Goal: Task Accomplishment & Management: Use online tool/utility

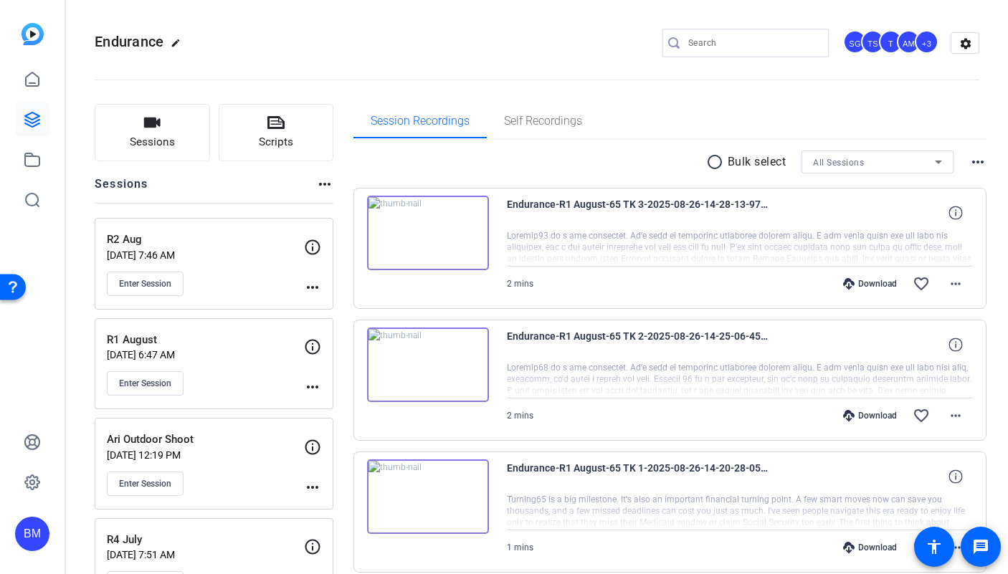
click at [775, 47] on input "Search" at bounding box center [752, 42] width 129 height 17
click at [19, 112] on link at bounding box center [32, 120] width 34 height 34
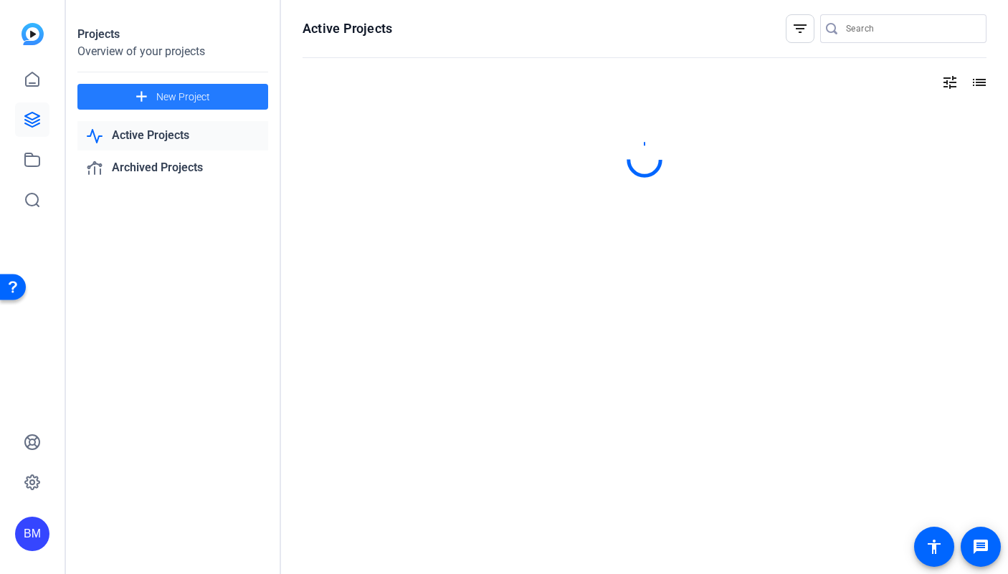
click at [204, 93] on span "New Project" at bounding box center [183, 97] width 54 height 15
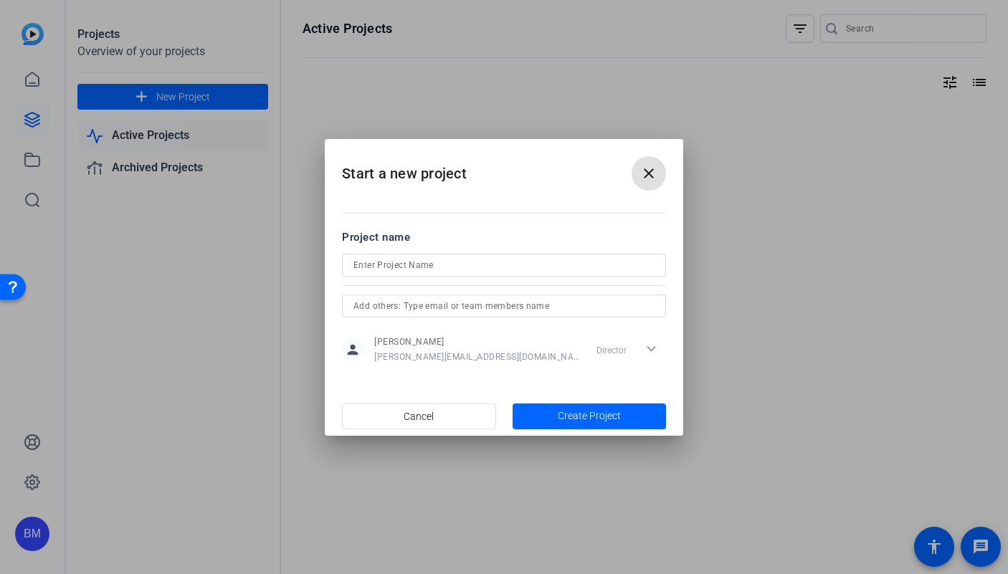
click at [466, 257] on input at bounding box center [504, 265] width 301 height 17
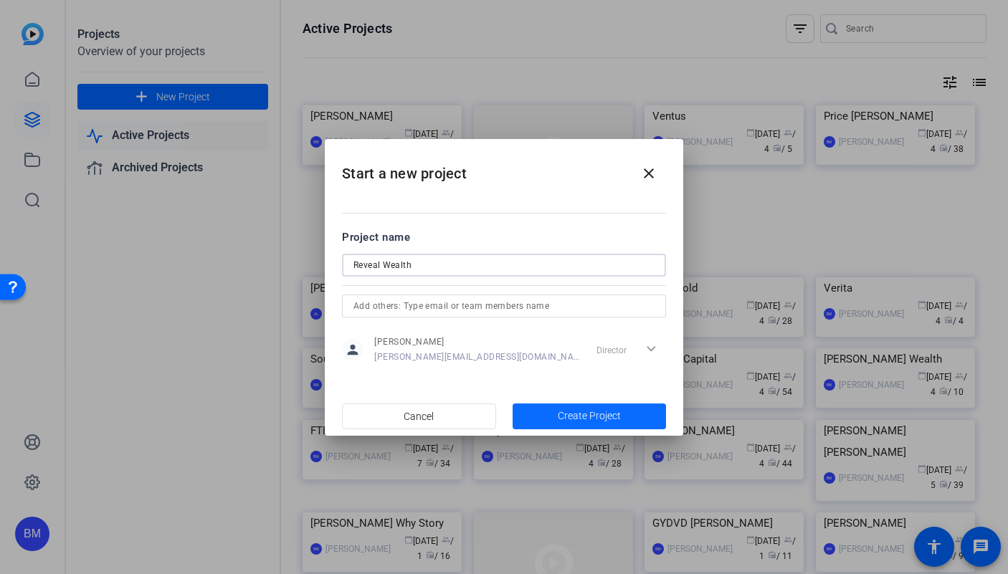
type input "Reveal Wealth"
click at [562, 417] on span "Create Project" at bounding box center [589, 416] width 63 height 15
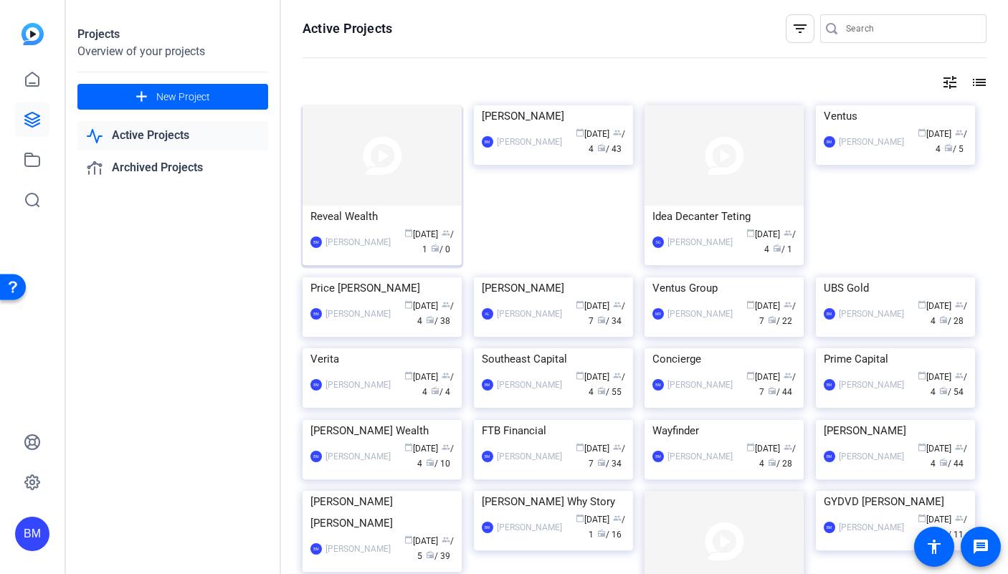
click at [379, 175] on img at bounding box center [382, 155] width 159 height 100
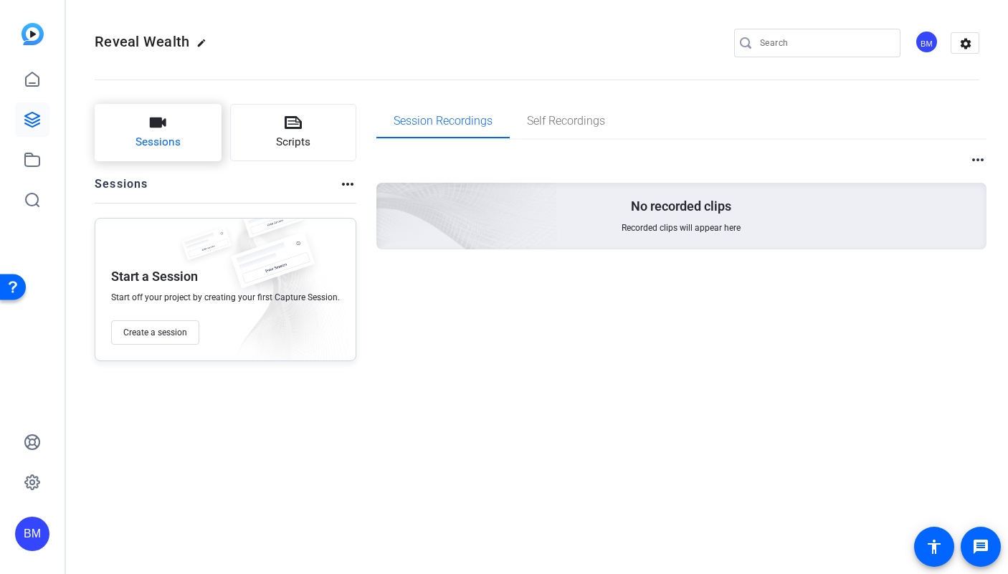
click at [175, 128] on button "Sessions" at bounding box center [158, 132] width 127 height 57
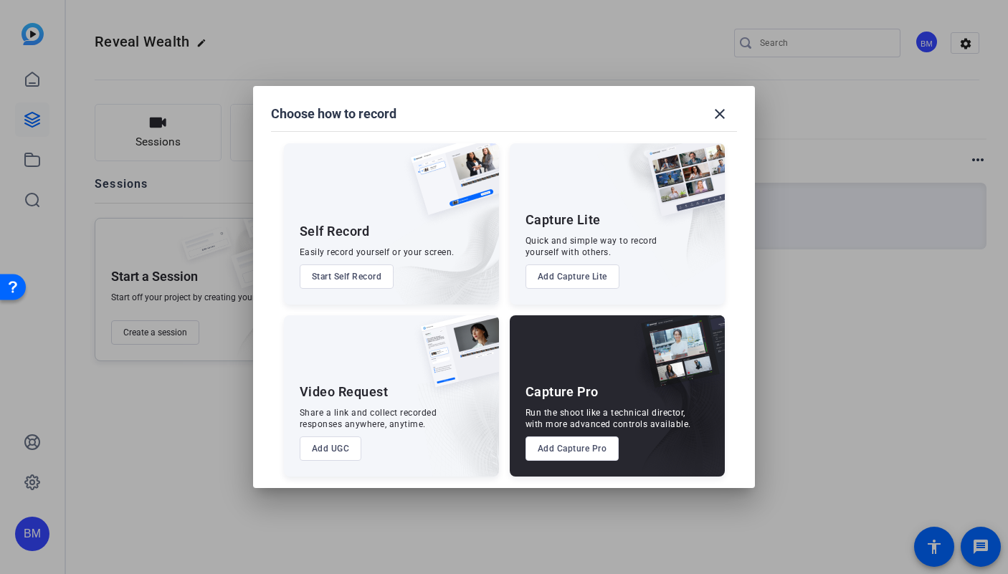
click at [558, 453] on button "Add Capture Pro" at bounding box center [573, 449] width 94 height 24
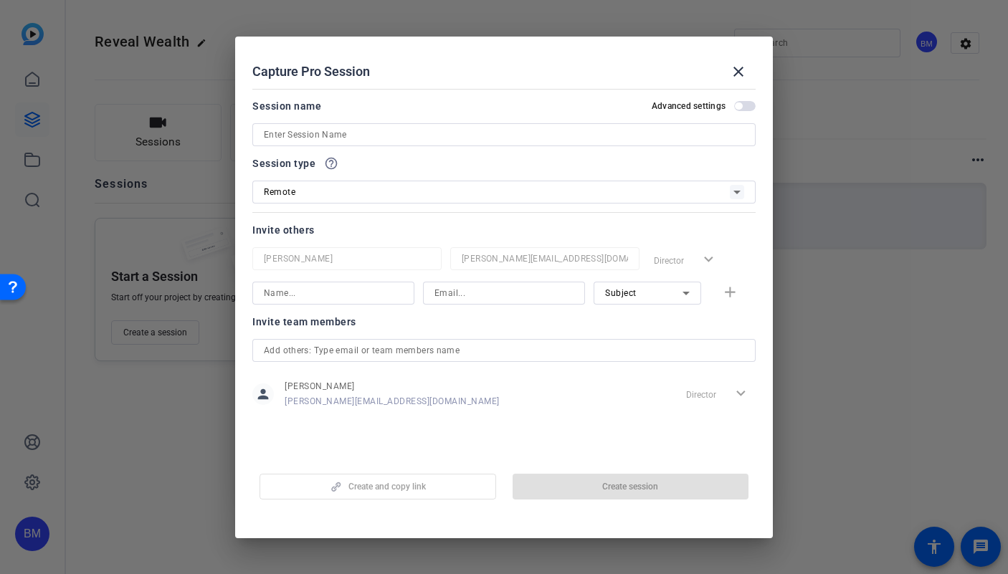
click at [569, 354] on input "text" at bounding box center [504, 350] width 480 height 17
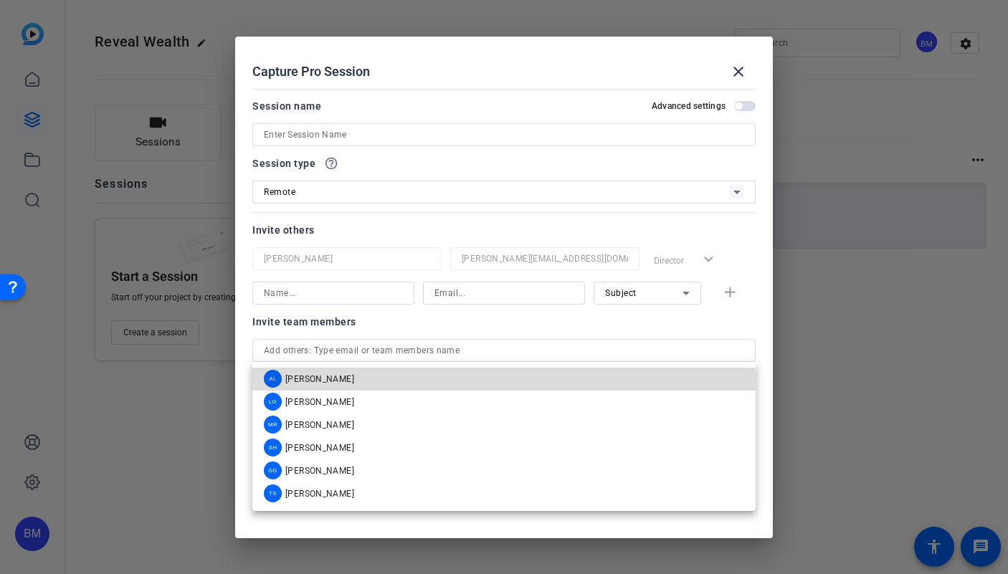
click at [327, 380] on span "[PERSON_NAME]" at bounding box center [319, 379] width 69 height 11
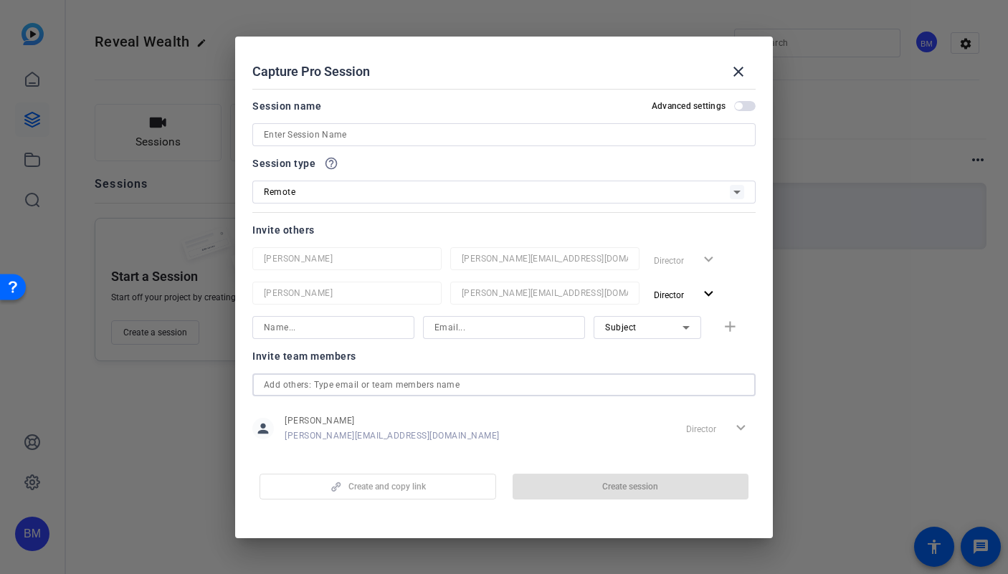
click at [427, 383] on input "text" at bounding box center [504, 384] width 480 height 17
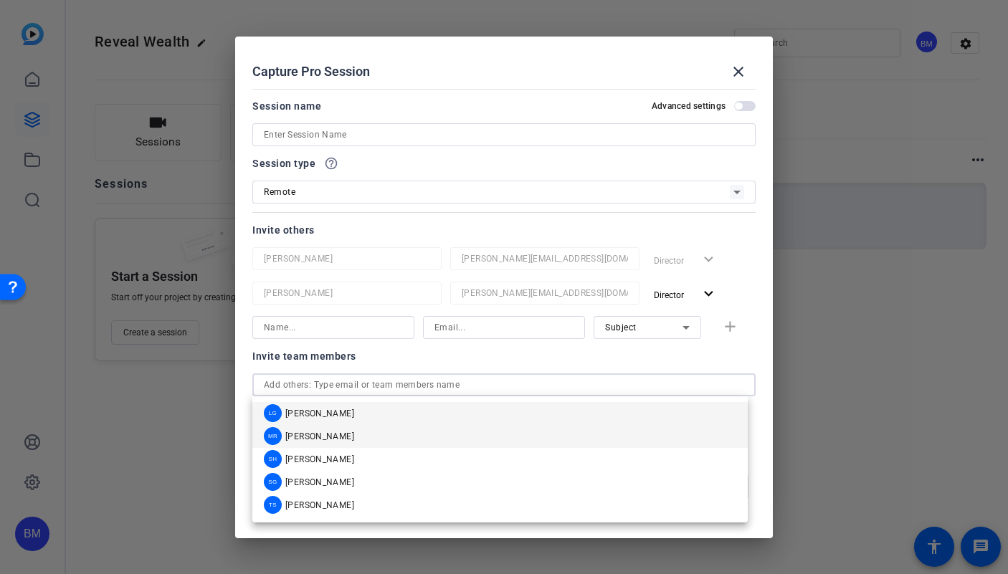
click at [342, 438] on mat-option "[PERSON_NAME]" at bounding box center [500, 436] width 496 height 23
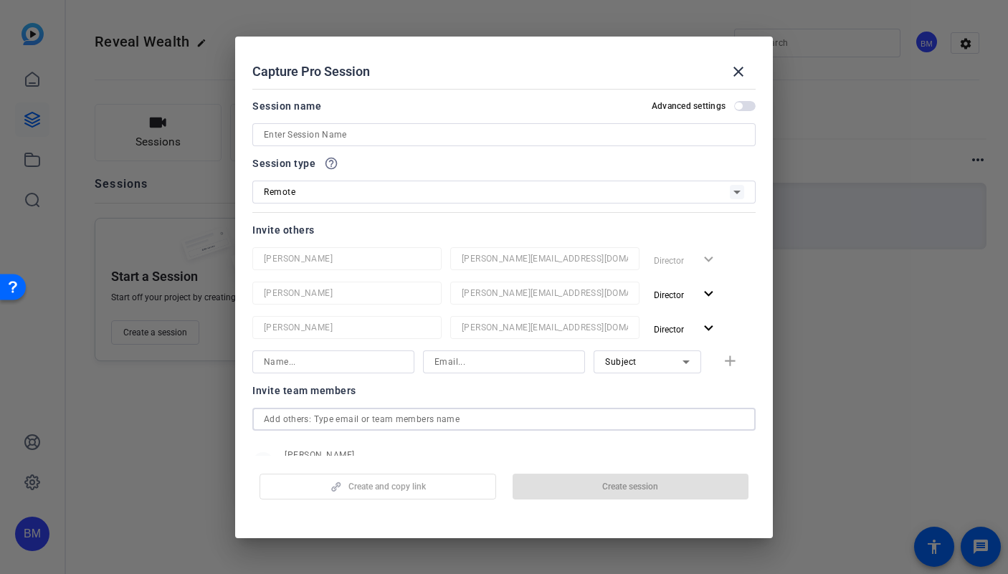
click at [382, 420] on input "text" at bounding box center [504, 419] width 480 height 17
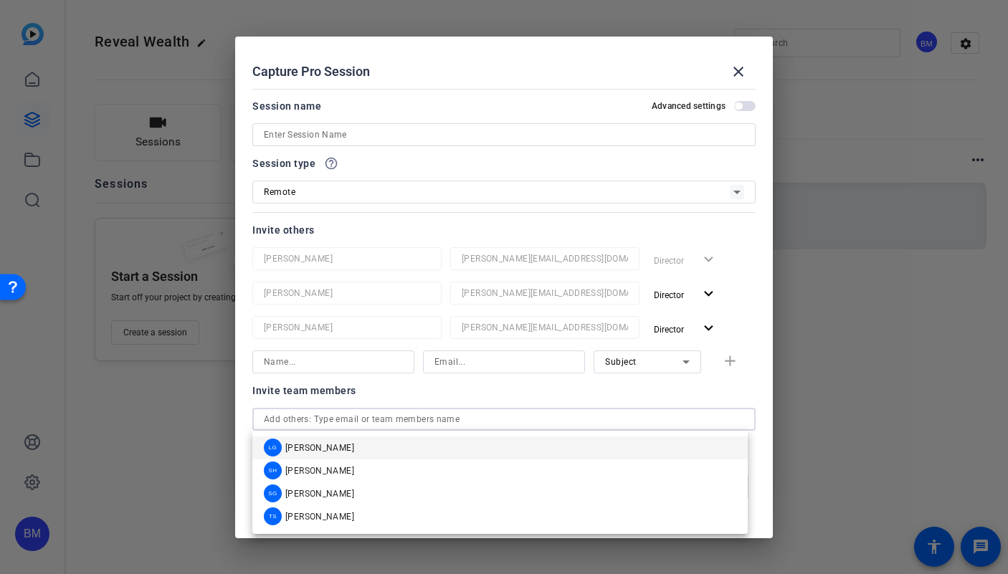
click at [344, 495] on span "[PERSON_NAME]" at bounding box center [319, 493] width 69 height 11
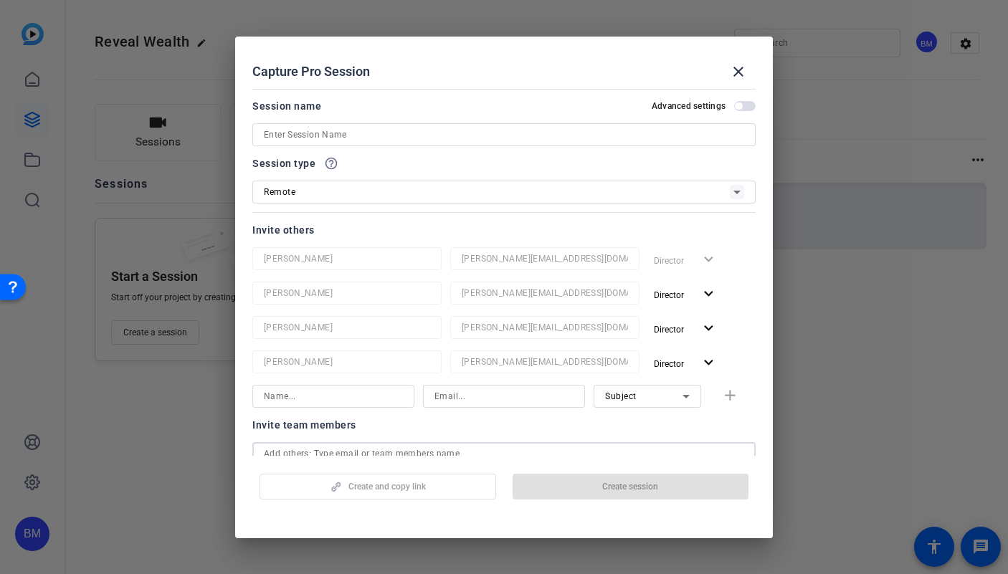
click at [339, 138] on input at bounding box center [504, 134] width 480 height 17
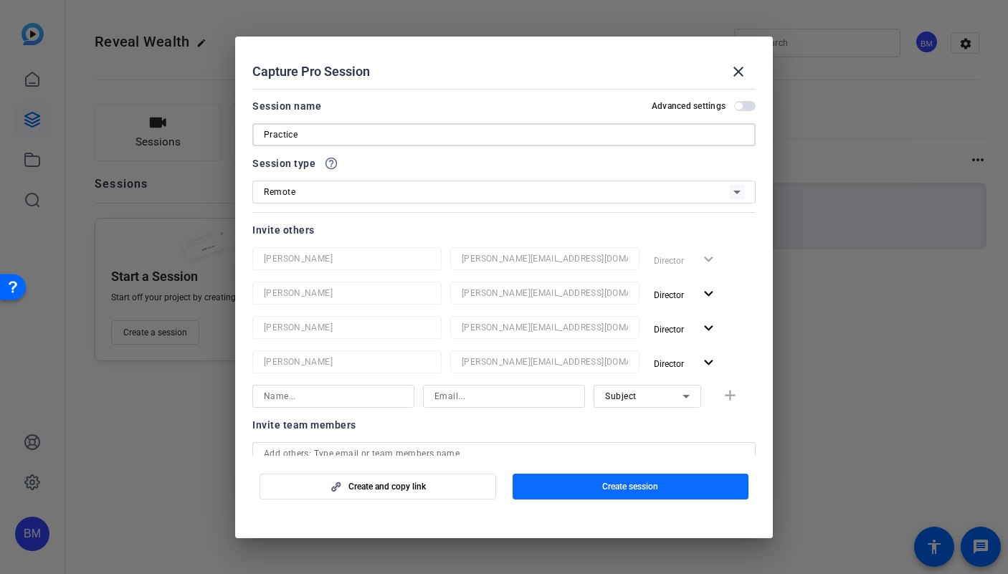
type input "Practice"
click at [589, 492] on span "button" at bounding box center [631, 487] width 237 height 34
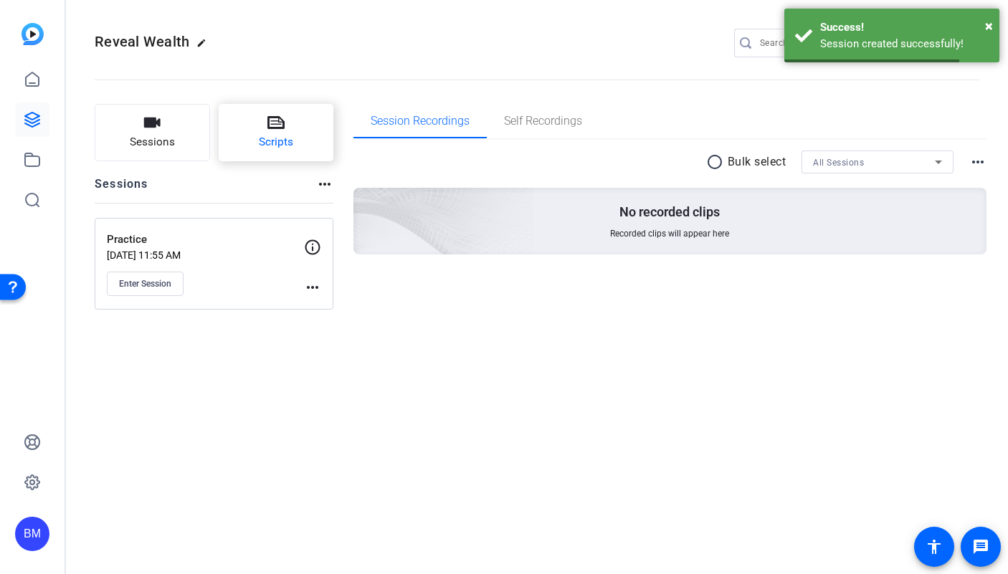
click at [280, 158] on button "Scripts" at bounding box center [276, 132] width 115 height 57
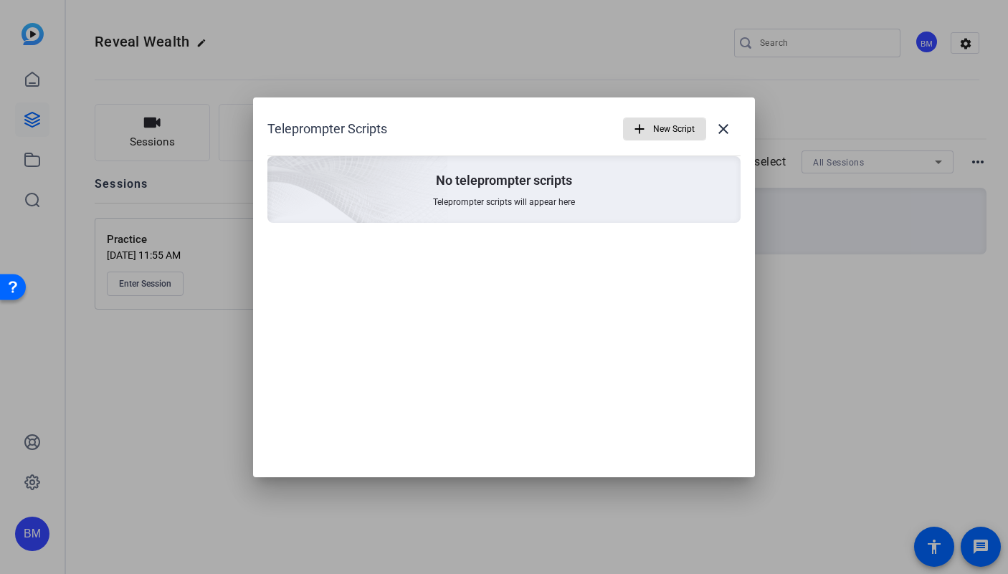
click at [650, 132] on span "button" at bounding box center [665, 129] width 82 height 34
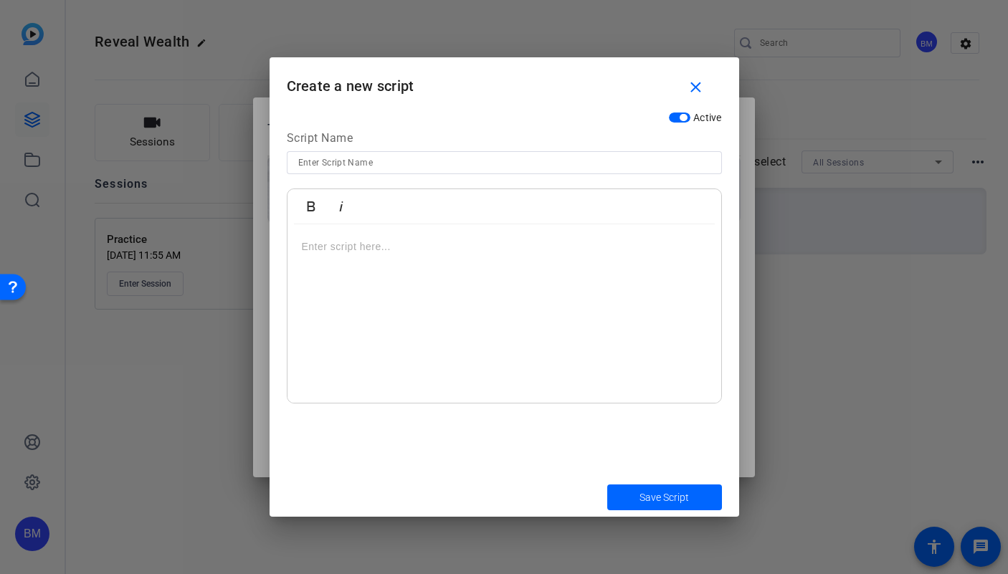
click at [465, 304] on div at bounding box center [505, 313] width 434 height 179
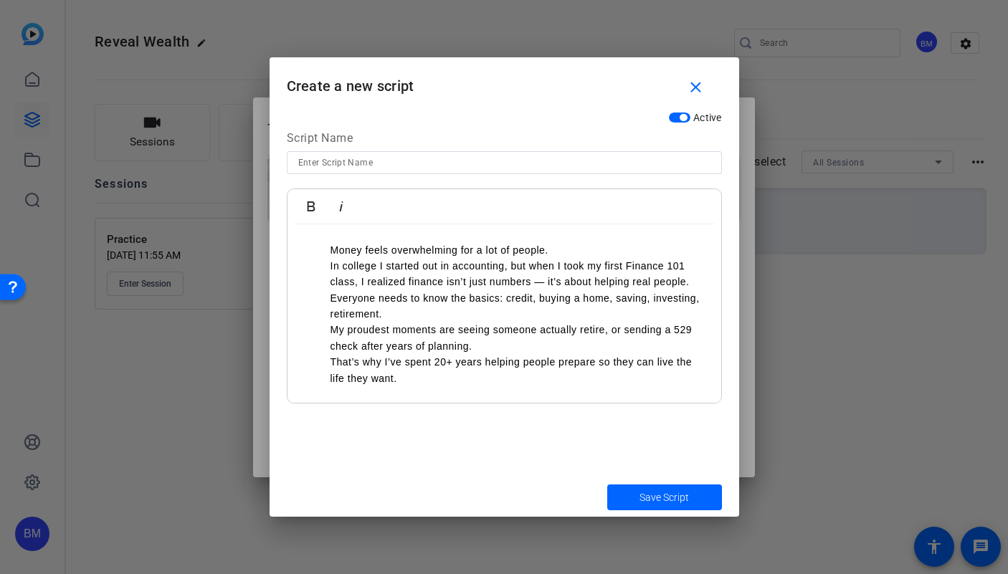
scroll to position [32, 0]
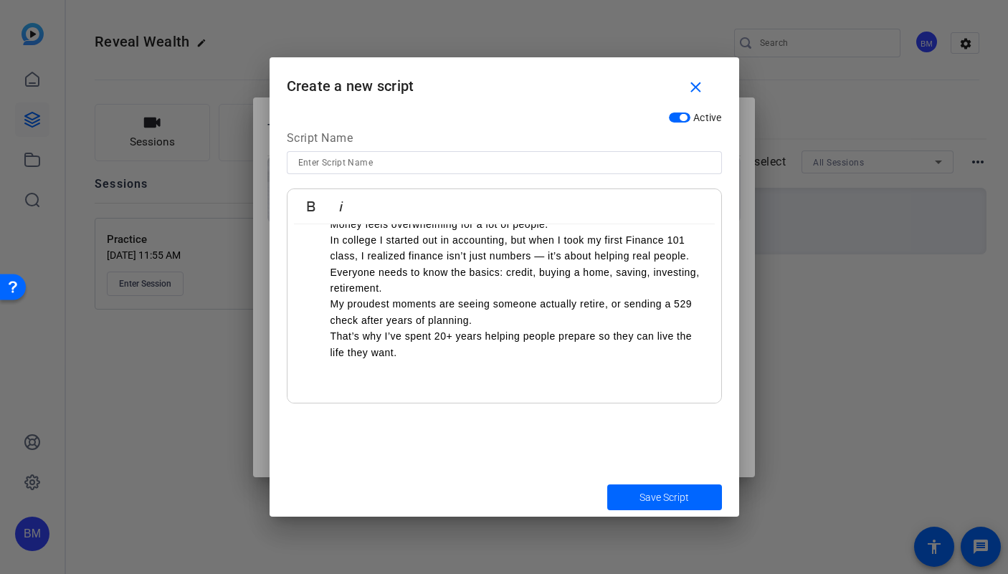
click at [354, 382] on p at bounding box center [504, 379] width 405 height 16
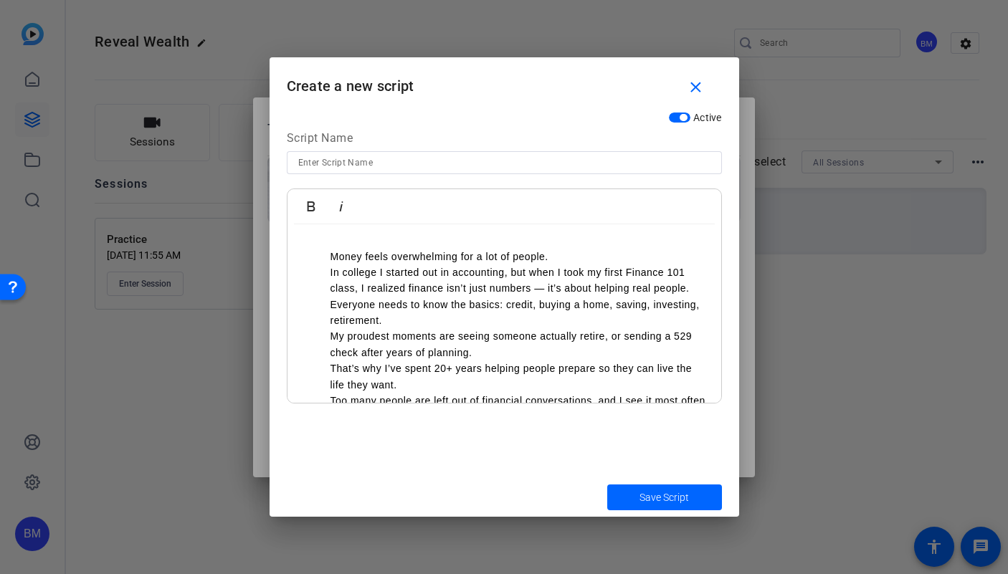
scroll to position [3, 0]
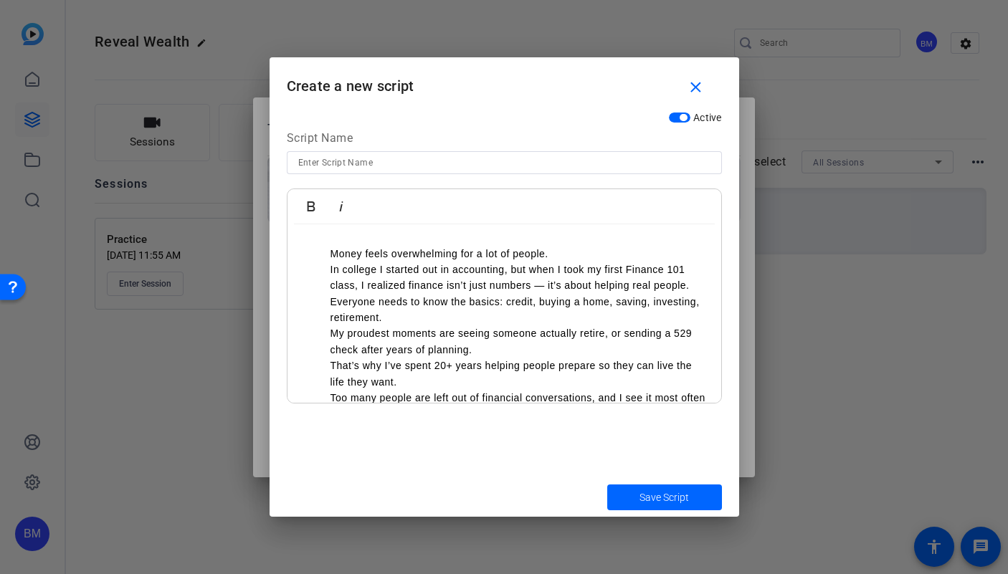
click at [418, 383] on p "That’s why I’ve spent 20+ years helping people prepare so they can live the lif…" at bounding box center [519, 374] width 376 height 32
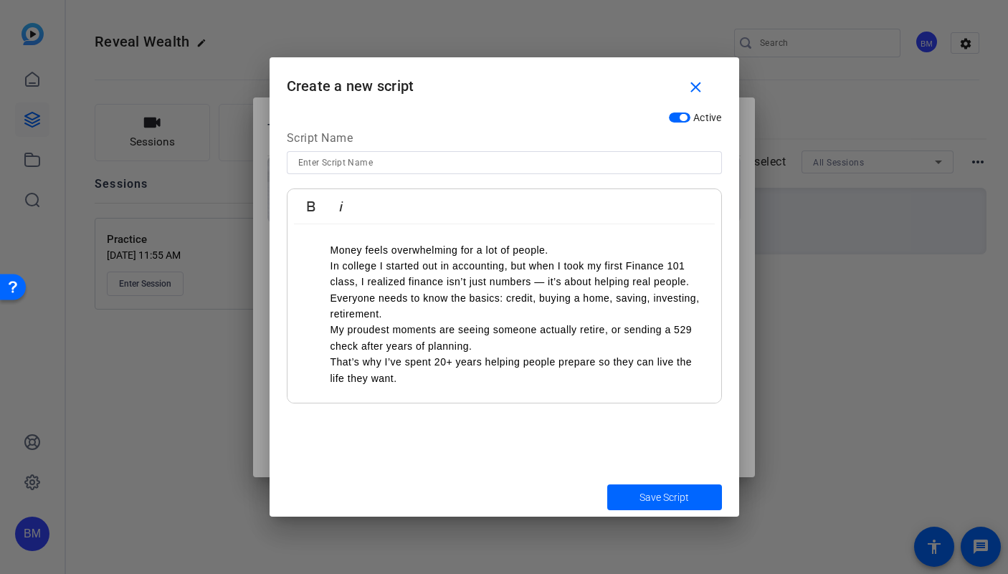
click at [389, 162] on input at bounding box center [504, 162] width 412 height 17
type input "Practice"
click at [676, 493] on span "Save Script" at bounding box center [664, 498] width 49 height 15
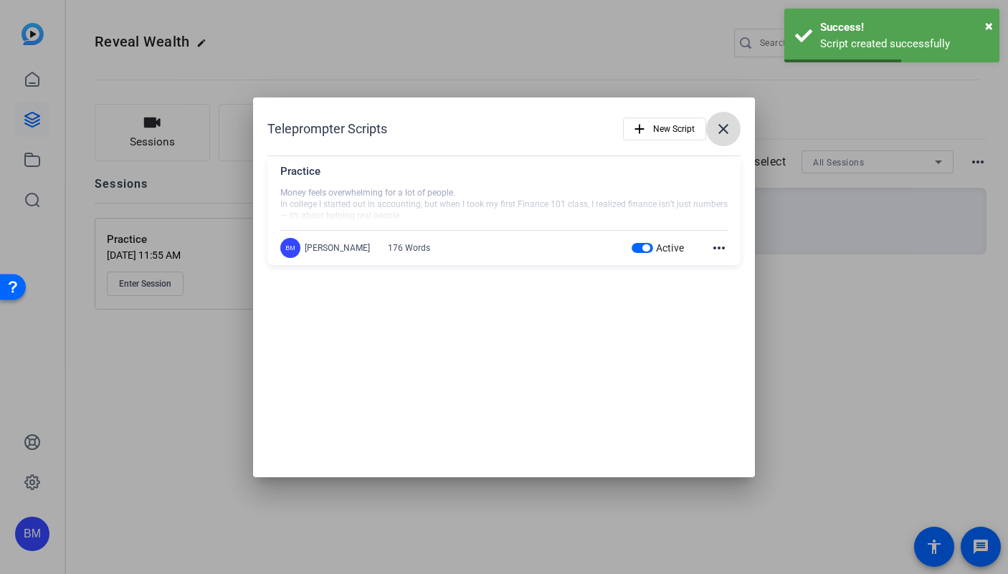
click at [730, 128] on mat-icon "close" at bounding box center [723, 128] width 17 height 17
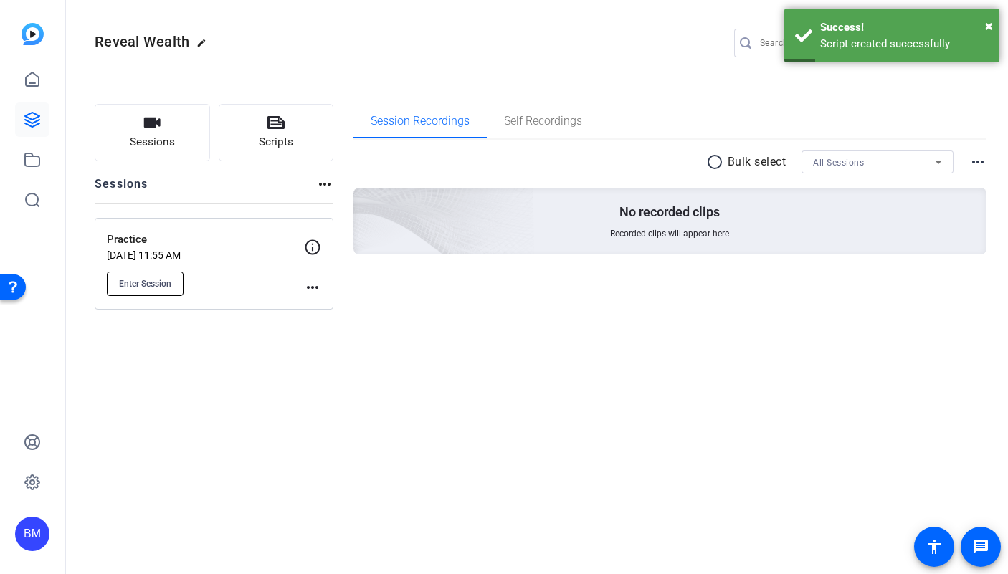
click at [153, 277] on button "Enter Session" at bounding box center [145, 284] width 77 height 24
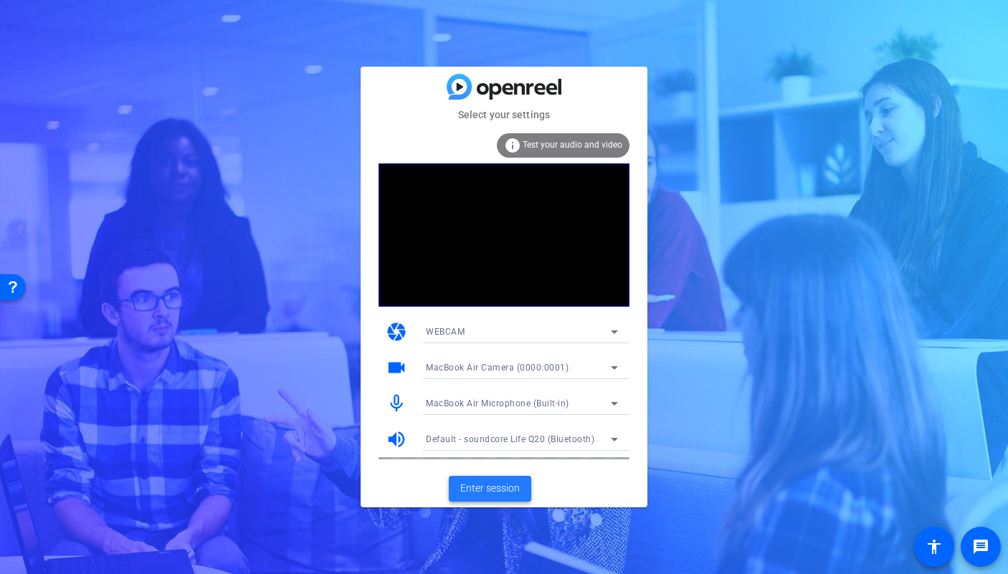
click at [474, 484] on span "Enter session" at bounding box center [490, 488] width 60 height 15
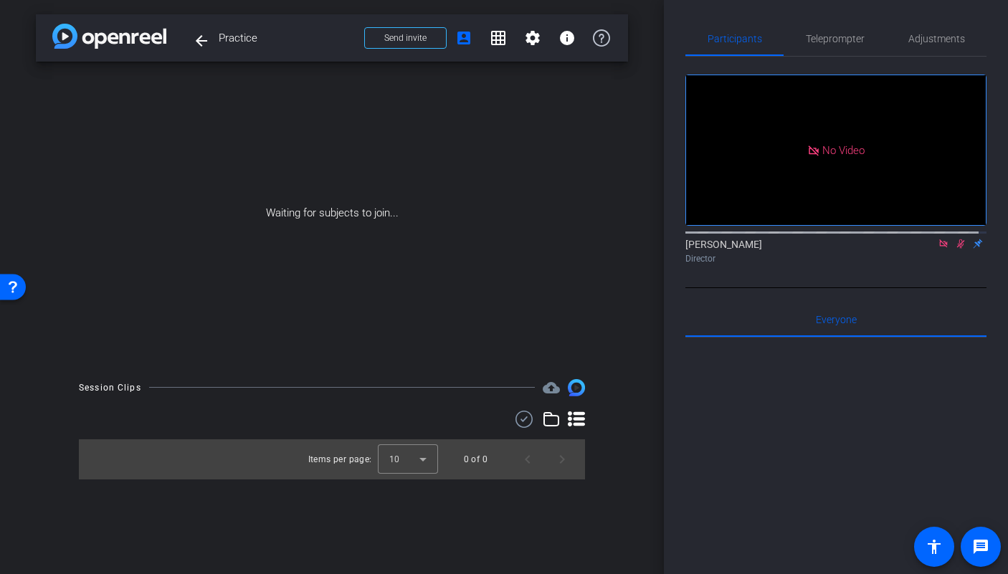
click at [935, 250] on mat-icon at bounding box center [943, 243] width 17 height 13
click at [939, 249] on icon at bounding box center [943, 244] width 11 height 10
